Goal: Task Accomplishment & Management: Manage account settings

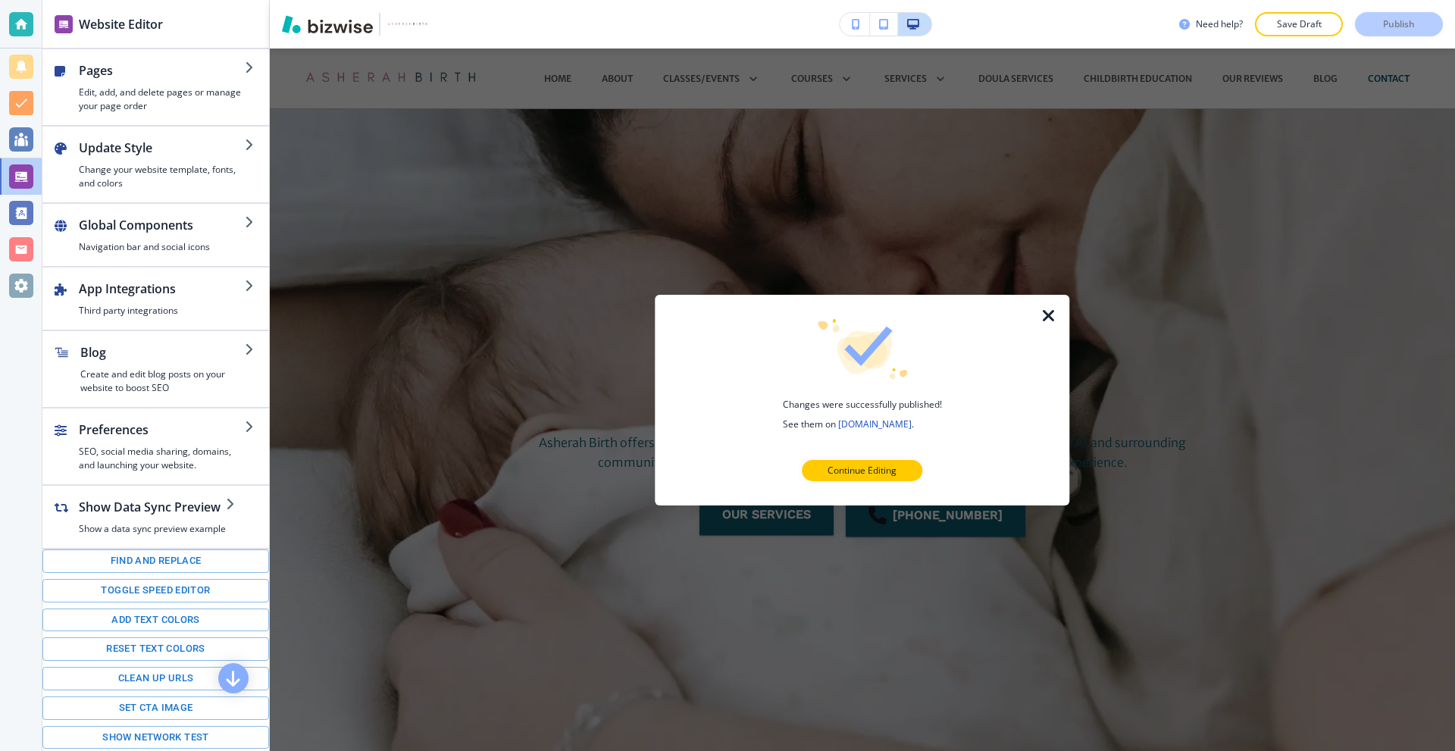
scroll to position [1211, 0]
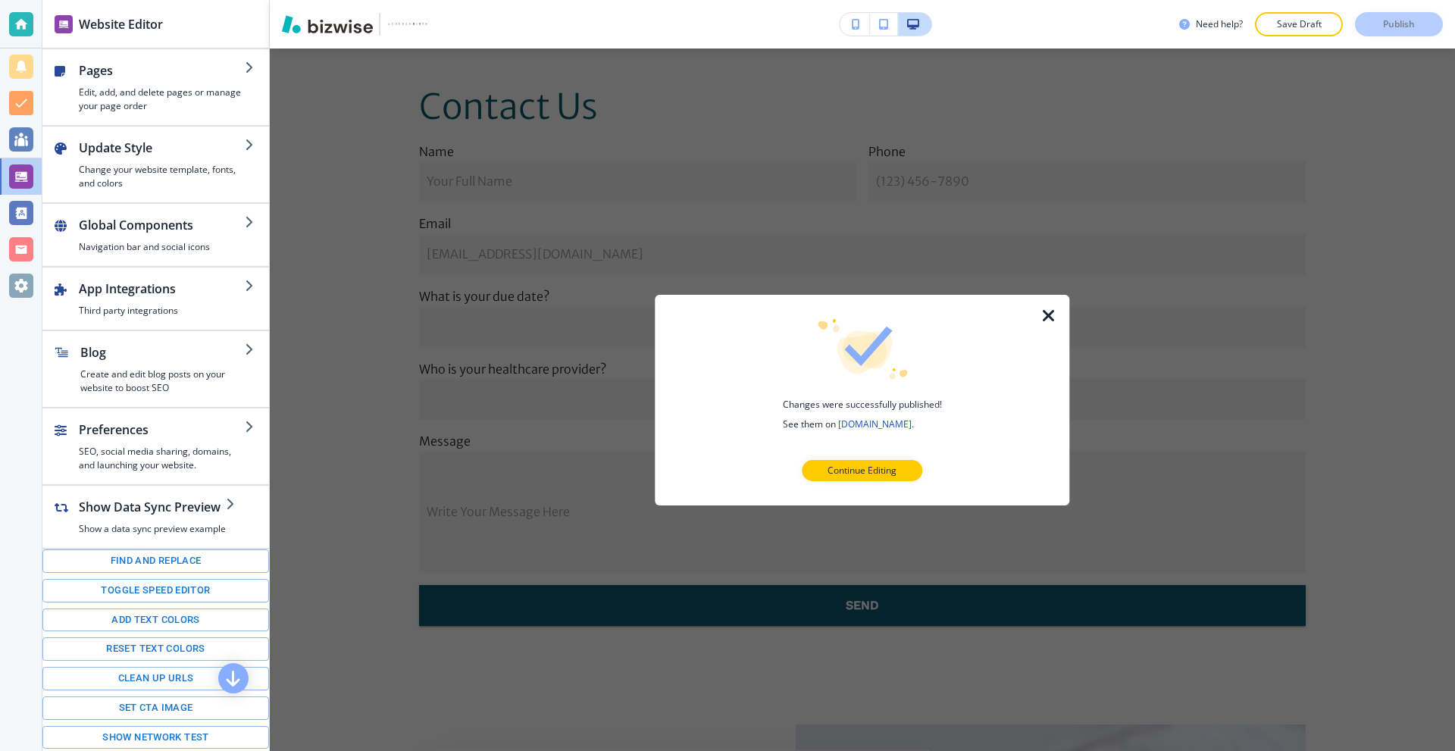
click at [1043, 315] on icon "button" at bounding box center [1049, 315] width 18 height 18
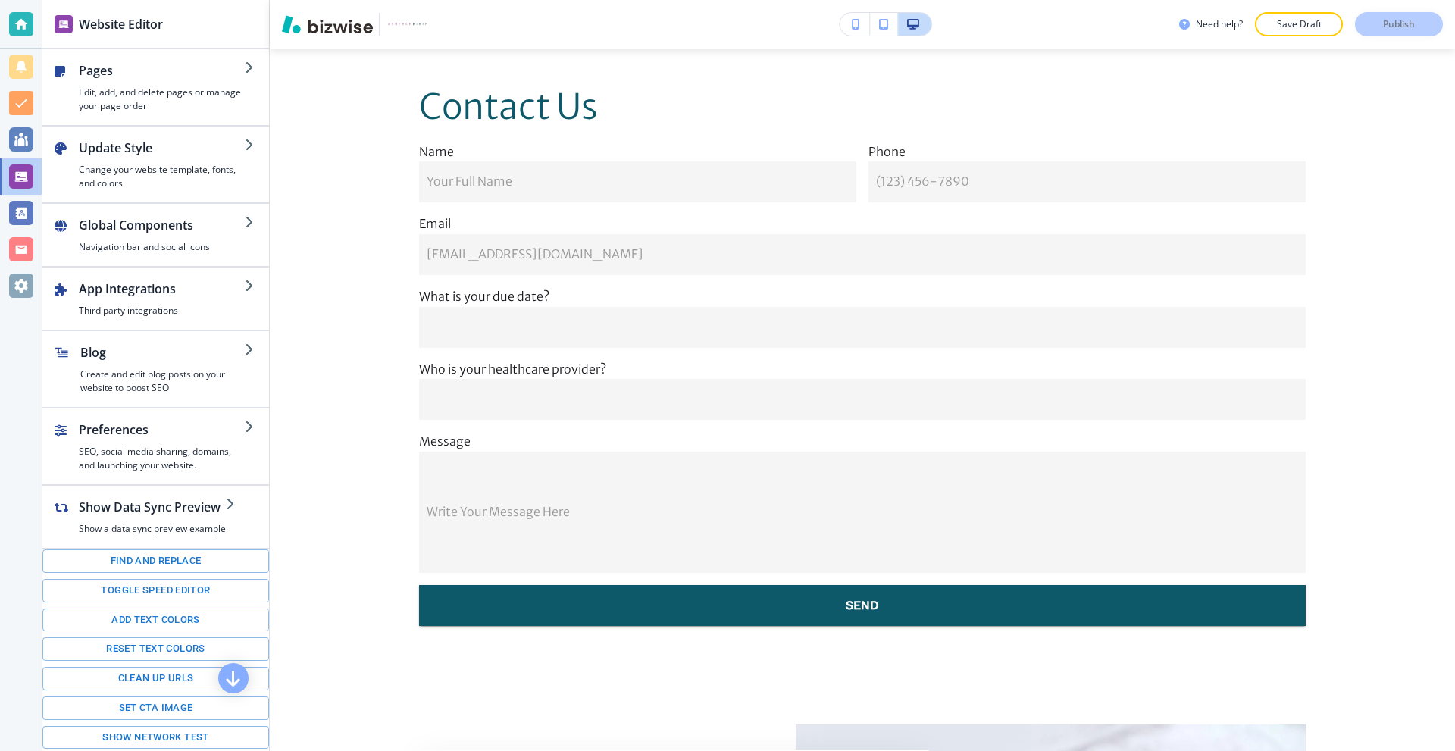
click at [5, 16] on div at bounding box center [21, 24] width 42 height 49
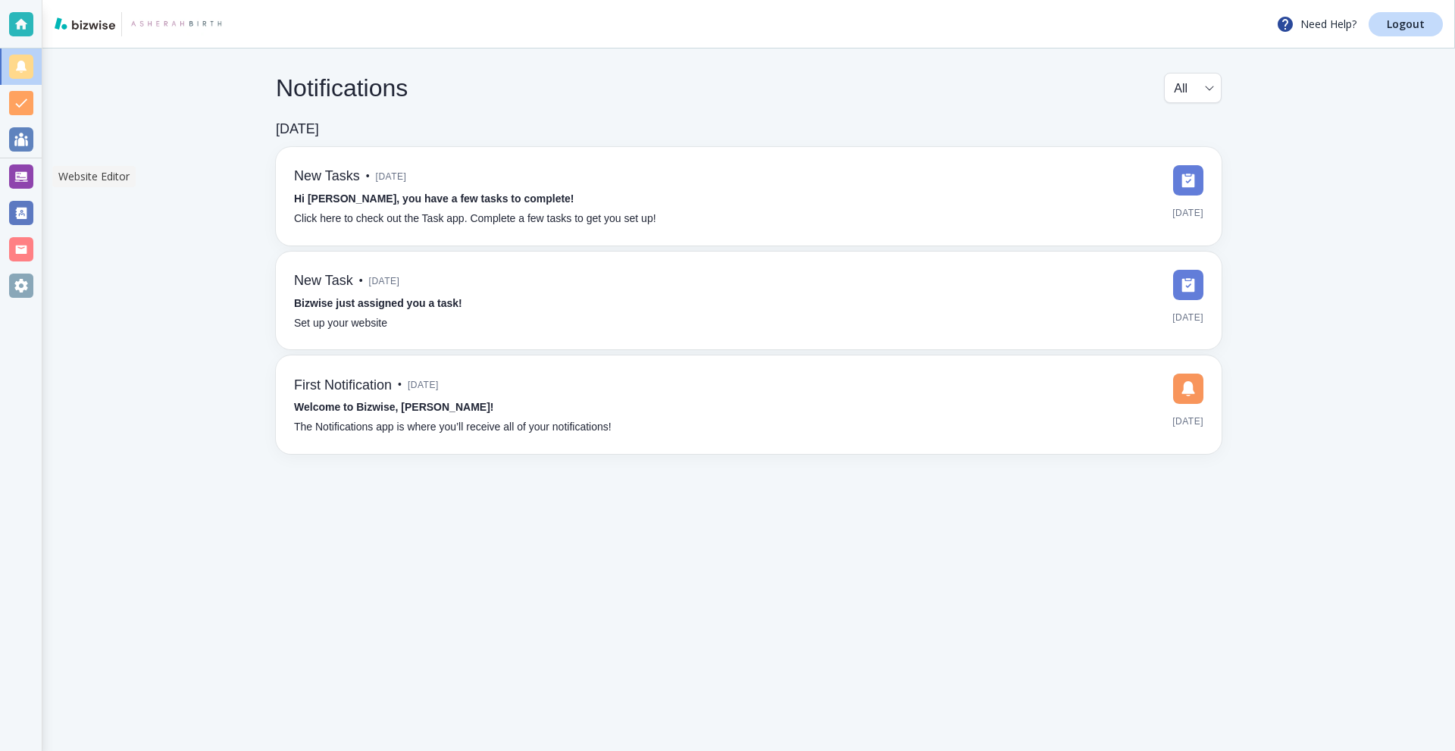
click at [17, 171] on div at bounding box center [21, 176] width 24 height 24
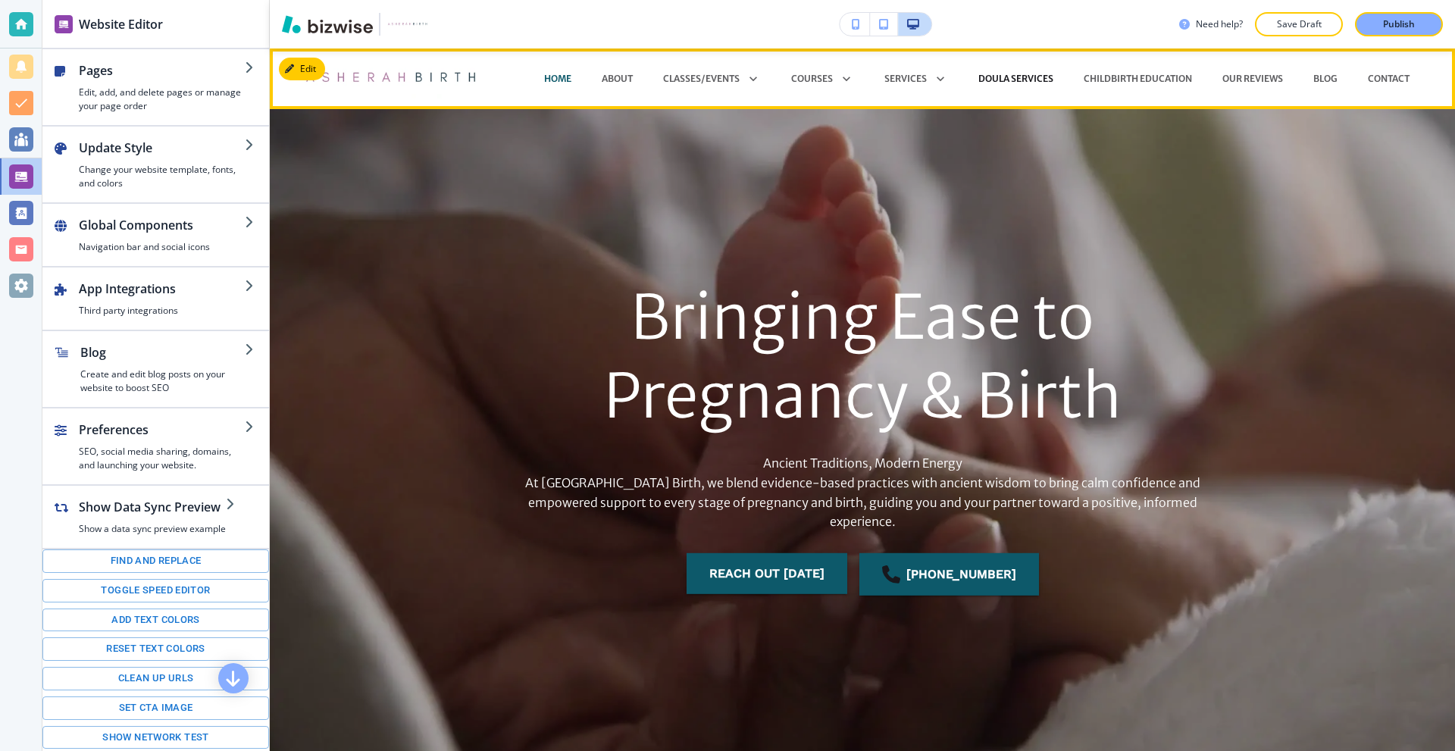
click at [982, 76] on p "DOULA SERVICES" at bounding box center [1016, 79] width 75 height 14
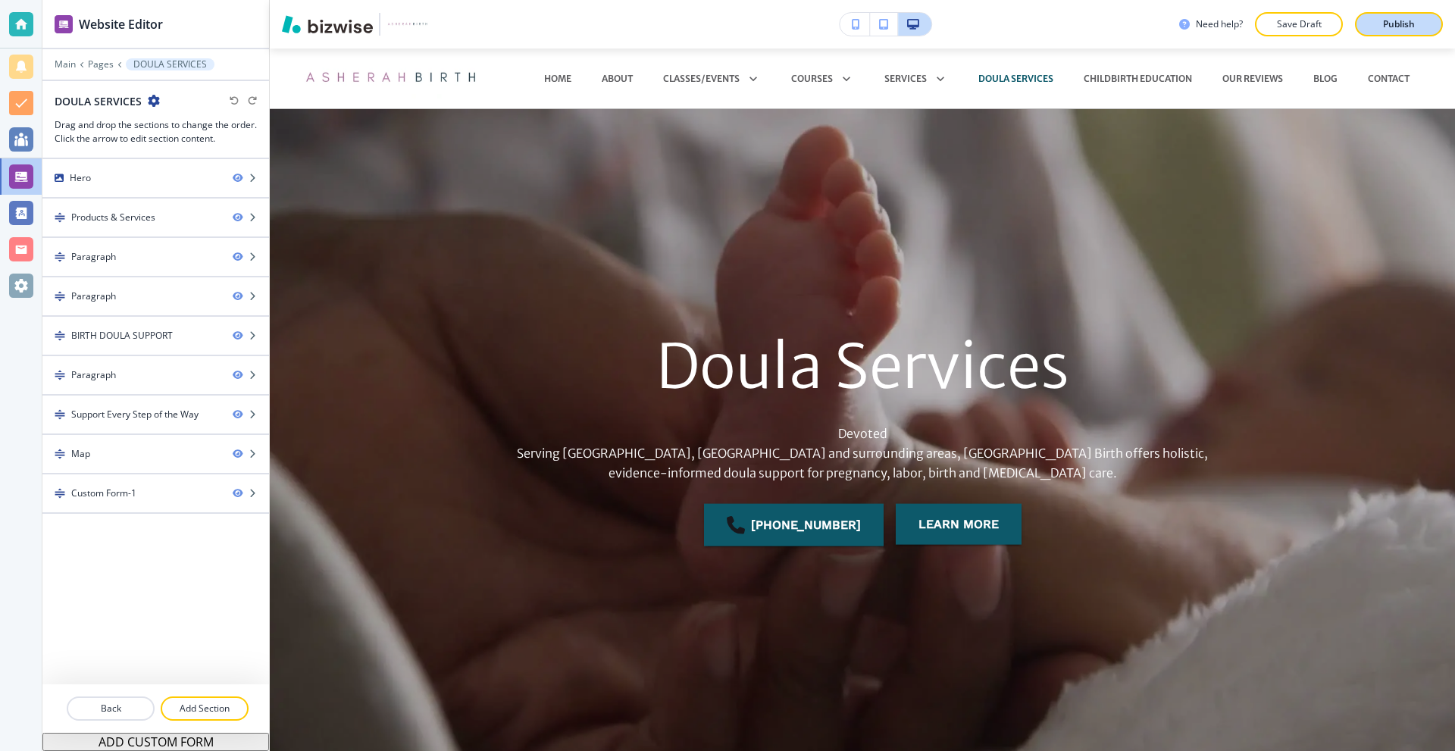
click at [1395, 25] on p "Publish" at bounding box center [1399, 24] width 32 height 14
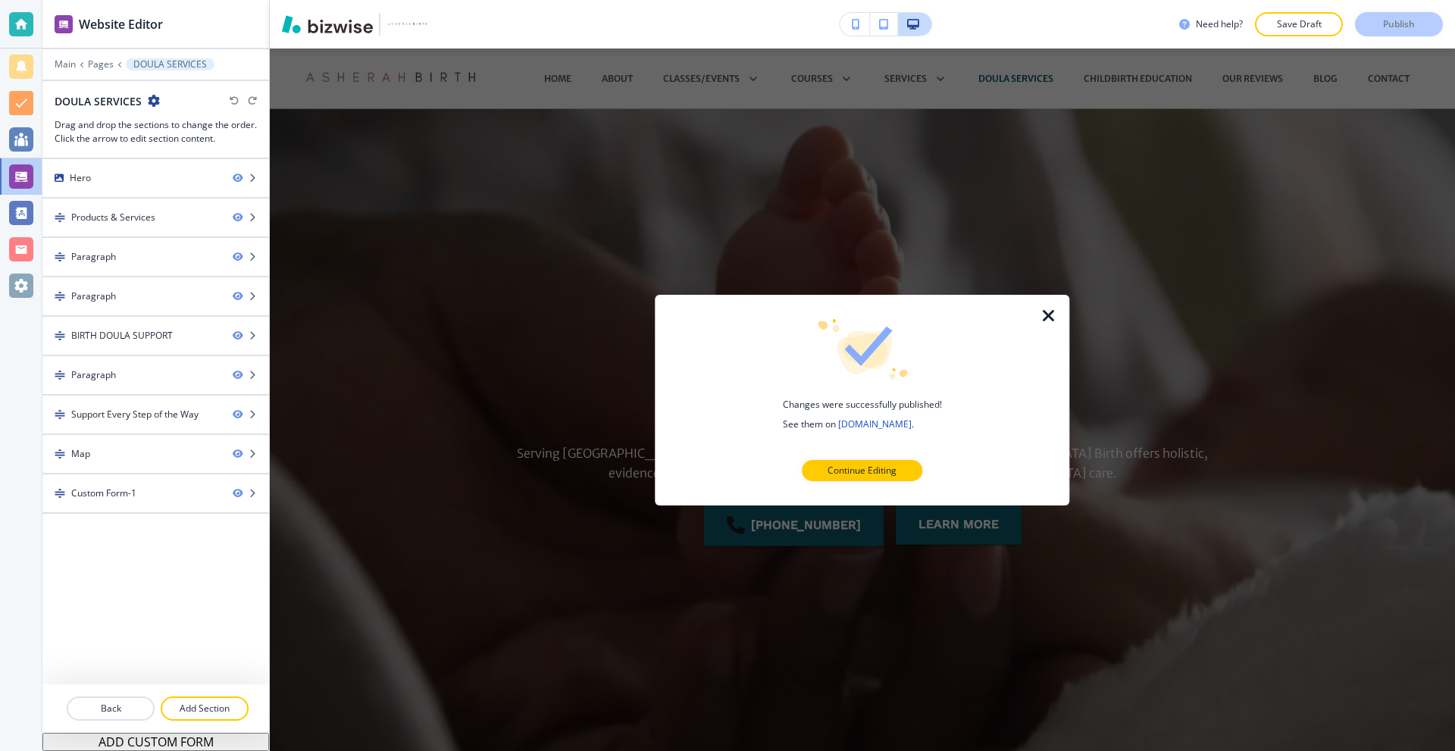
drag, startPoint x: 1051, startPoint y: 324, endPoint x: 1003, endPoint y: 306, distance: 51.1
click at [1050, 324] on icon "button" at bounding box center [1049, 315] width 18 height 18
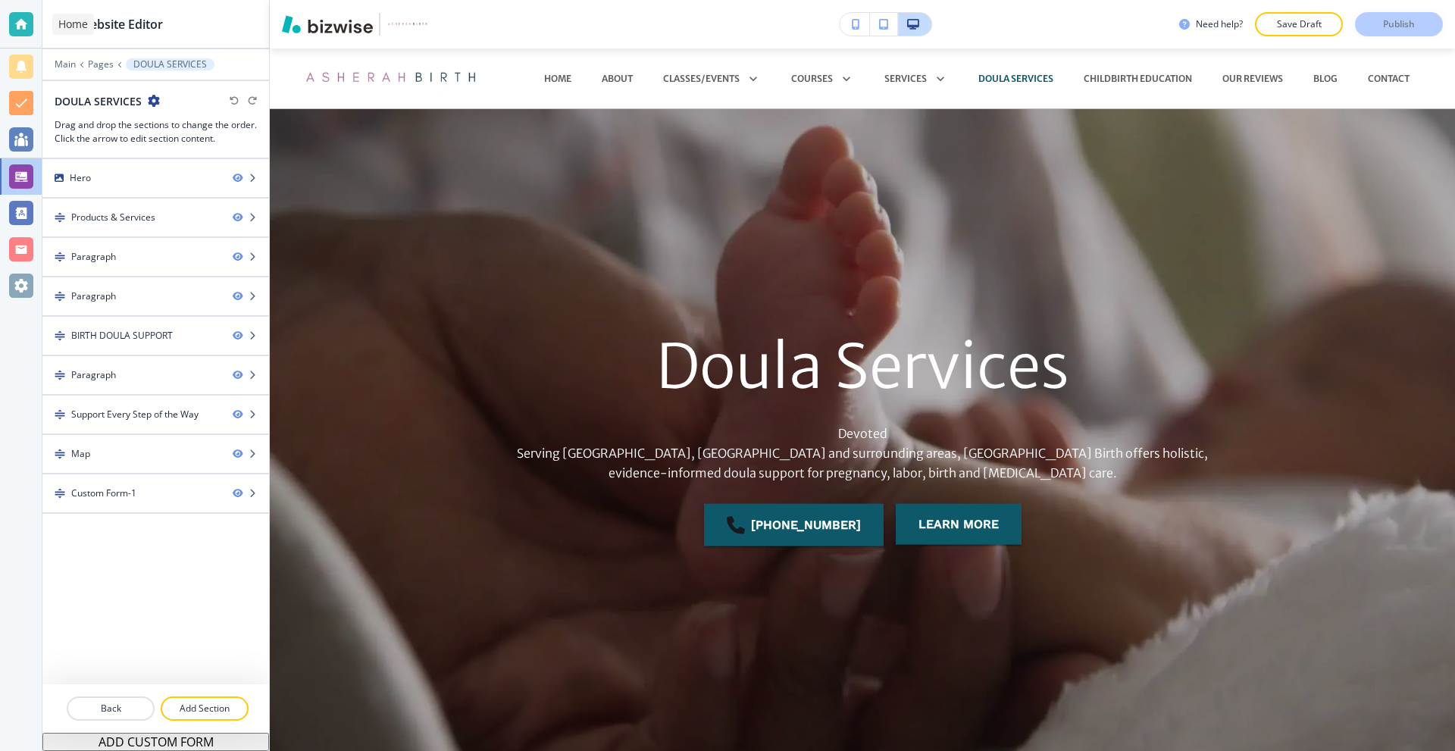
click at [16, 27] on div at bounding box center [21, 24] width 24 height 24
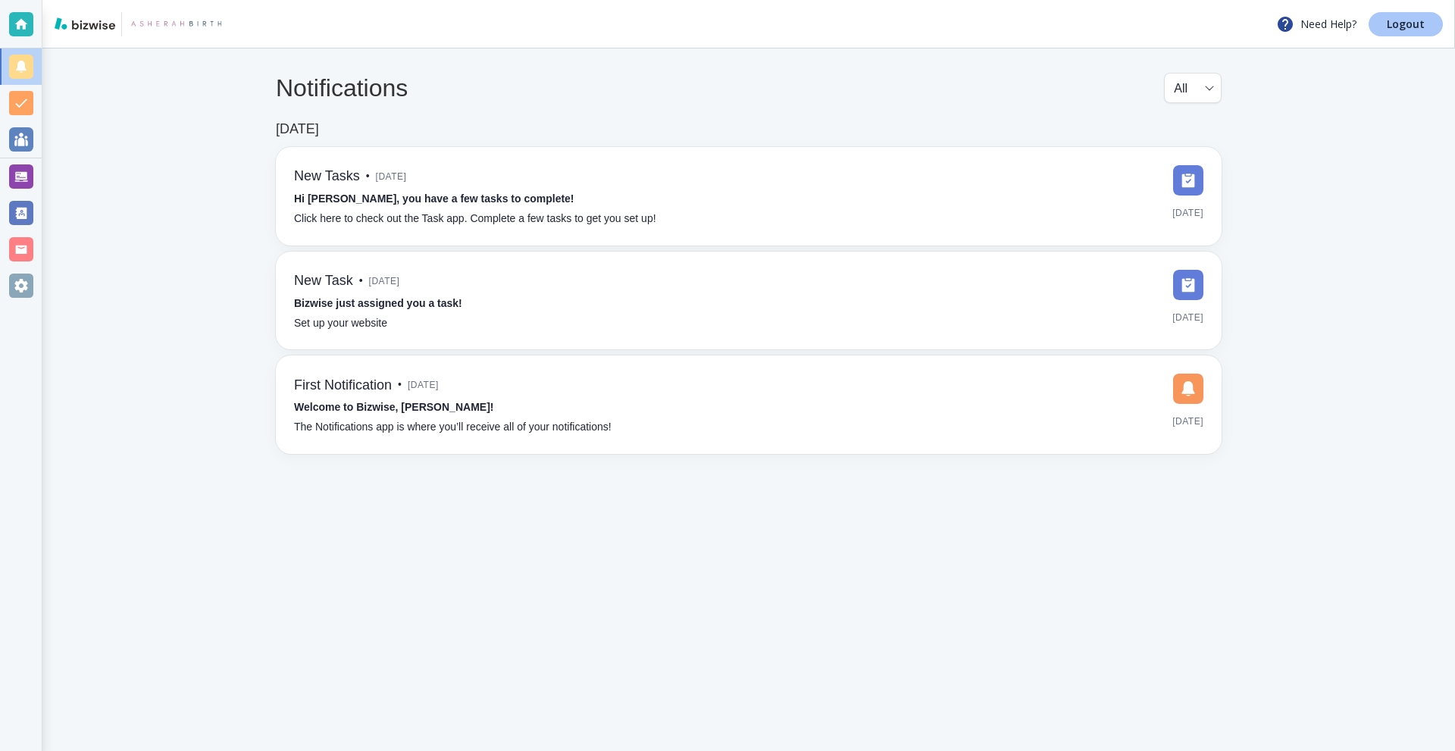
click at [1409, 29] on p "Logout" at bounding box center [1406, 24] width 38 height 11
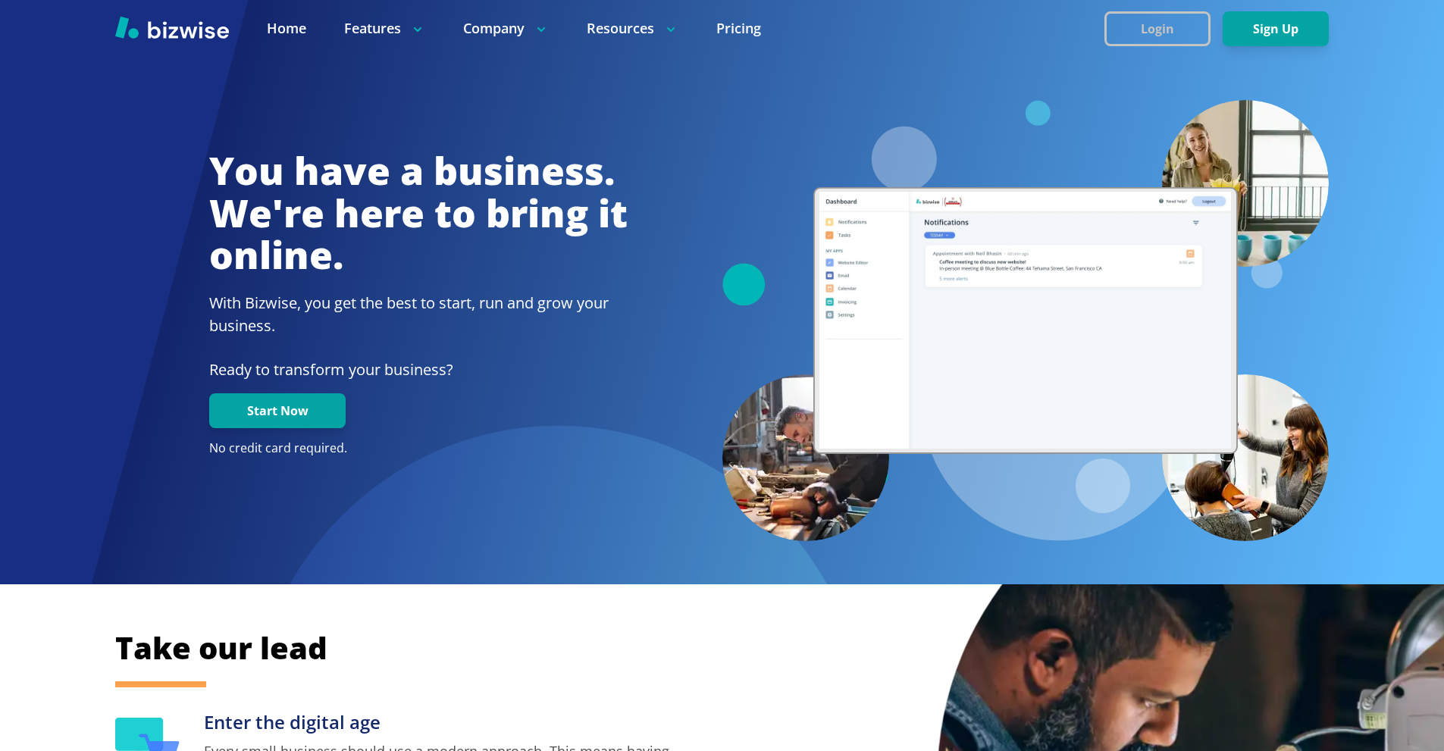
click at [1135, 22] on button "Login" at bounding box center [1157, 28] width 106 height 35
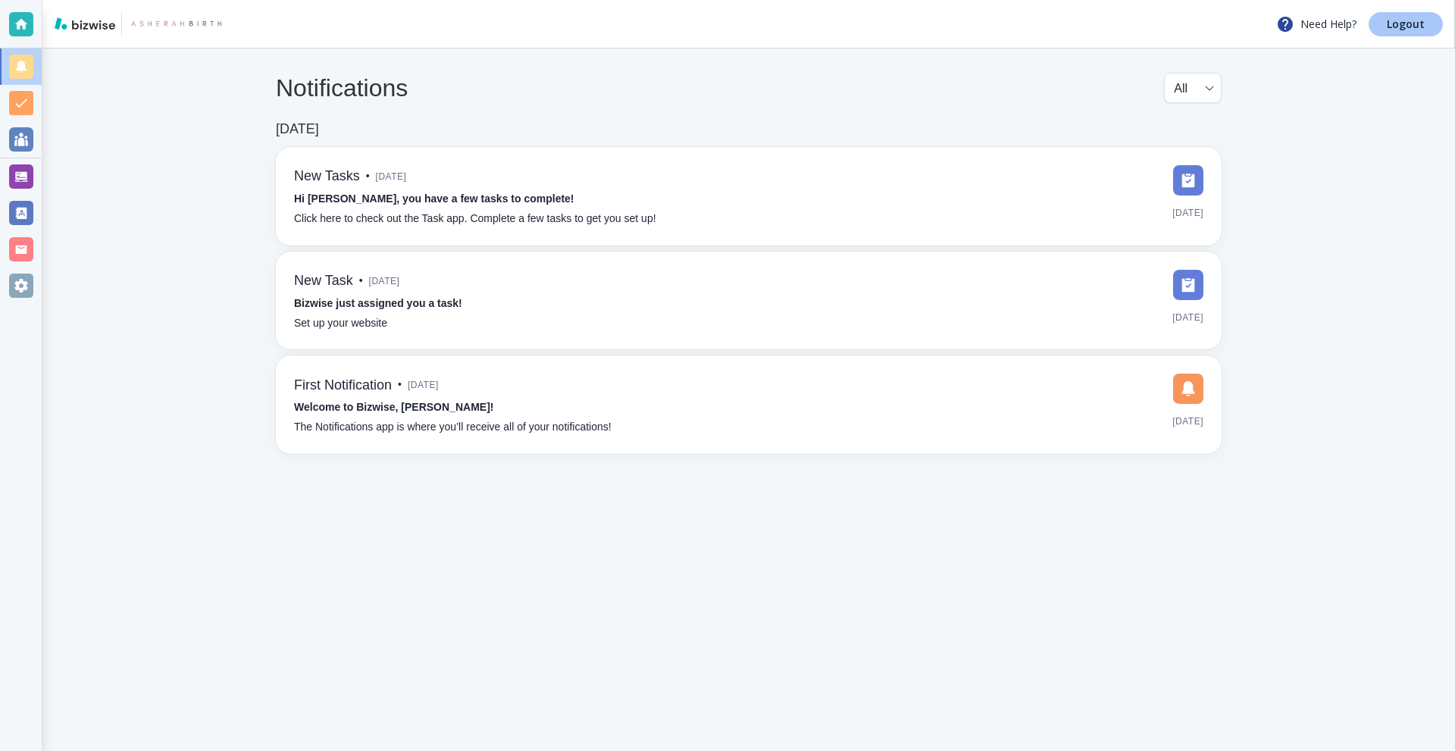
click at [1391, 19] on p "Logout" at bounding box center [1406, 24] width 38 height 11
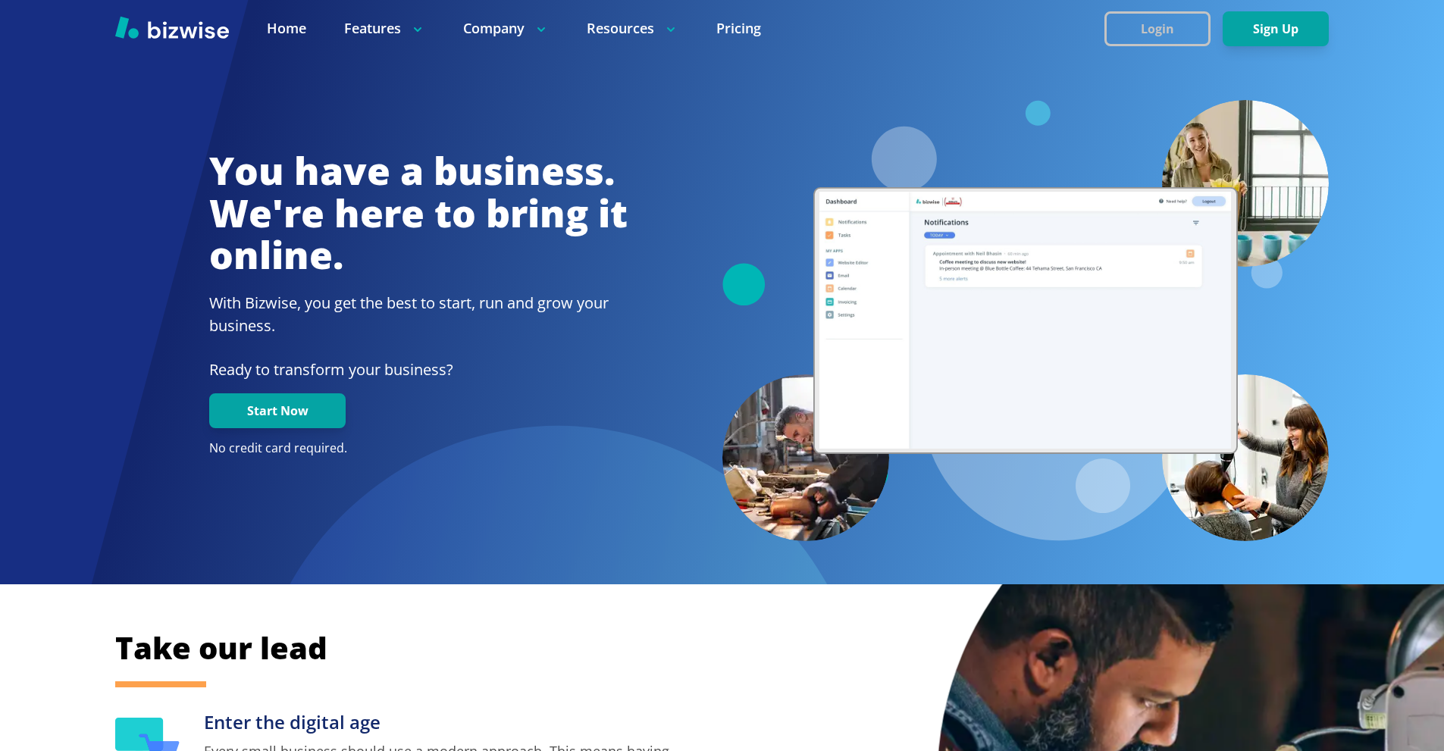
click at [1148, 20] on button "Login" at bounding box center [1157, 28] width 106 height 35
